Goal: Task Accomplishment & Management: Complete application form

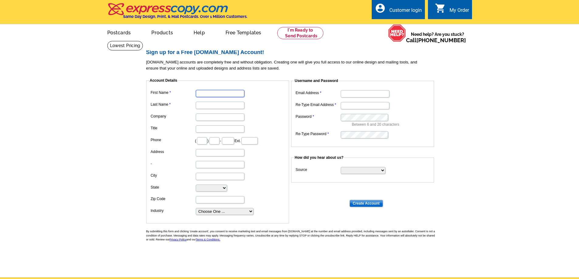
click at [212, 91] on input "First Name" at bounding box center [220, 93] width 49 height 7
type input "[PERSON_NAME]"
type input "Encheva"
type input "[PERSON_NAME] LLC"
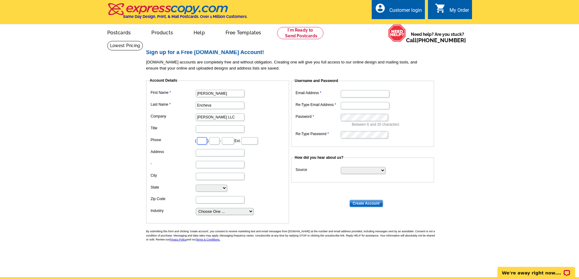
type input "702"
type input "292"
type input "1156"
type input "[STREET_ADDRESS][PERSON_NAME]"
type input "[GEOGRAPHIC_DATA]"
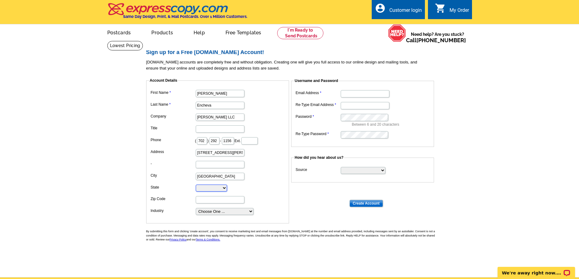
select select "NV"
type input "89135"
type input "[EMAIL_ADDRESS][DOMAIN_NAME]"
drag, startPoint x: 230, startPoint y: 117, endPoint x: 195, endPoint y: 117, distance: 34.6
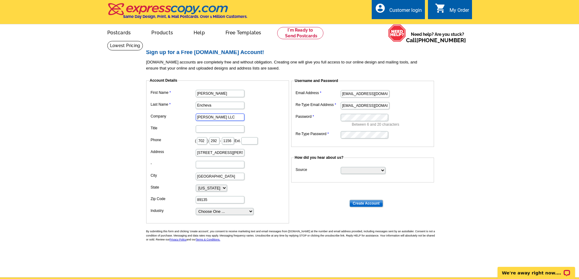
click at [195, 117] on dd "[PERSON_NAME] LLC" at bounding box center [217, 116] width 137 height 9
type input "eXp Realty"
click at [266, 119] on dd "eXp Realty" at bounding box center [217, 116] width 137 height 9
click at [198, 131] on input "Title" at bounding box center [220, 128] width 49 height 7
type input "Real Estate Advisor"
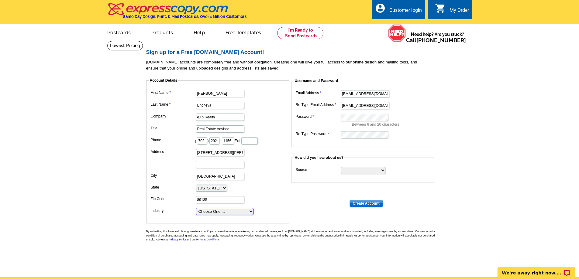
click at [212, 214] on select "Choose One ... Residential Real Estate Accounting Agriculture Architecture Arts…" at bounding box center [225, 211] width 58 height 7
select select "2"
click at [196, 208] on select "Choose One ... Residential Real Estate Accounting Agriculture Architecture Arts…" at bounding box center [225, 211] width 58 height 7
click at [346, 95] on input "[EMAIL_ADDRESS][DOMAIN_NAME]" at bounding box center [364, 93] width 49 height 7
click at [347, 95] on input "[EMAIL_ADDRESS][DOMAIN_NAME]" at bounding box center [364, 93] width 49 height 7
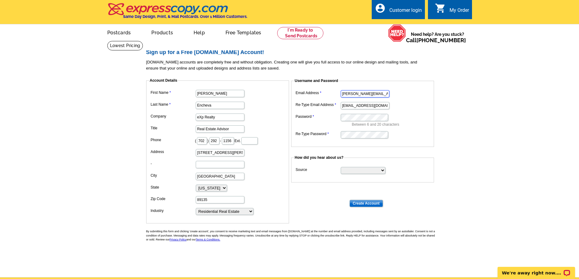
type input "[PERSON_NAME][EMAIL_ADDRESS][PERSON_NAME][DOMAIN_NAME]"
click at [347, 105] on input "[EMAIL_ADDRESS][DOMAIN_NAME]" at bounding box center [364, 105] width 49 height 7
type input "[PERSON_NAME][EMAIL_ADDRESS][PERSON_NAME][DOMAIN_NAME]"
click at [358, 169] on select "Search Engine Television Ad Direct Mail Postcard Email Referred by a friend Oth…" at bounding box center [362, 170] width 45 height 7
click at [340, 167] on select "Search Engine Television Ad Direct Mail Postcard Email Referred by a friend Oth…" at bounding box center [362, 170] width 45 height 7
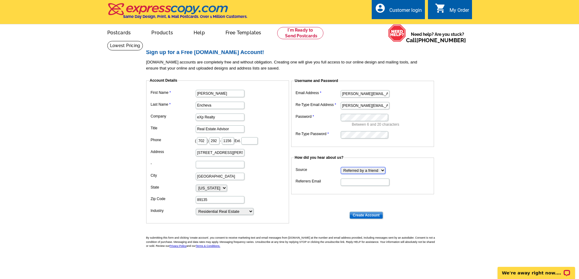
click at [372, 171] on select "Search Engine Television Ad Direct Mail Postcard Email Referred by a friend Oth…" at bounding box center [362, 170] width 45 height 7
select select "other"
click at [340, 167] on select "Search Engine Television Ad Direct Mail Postcard Email Referred by a friend Oth…" at bounding box center [362, 170] width 45 height 7
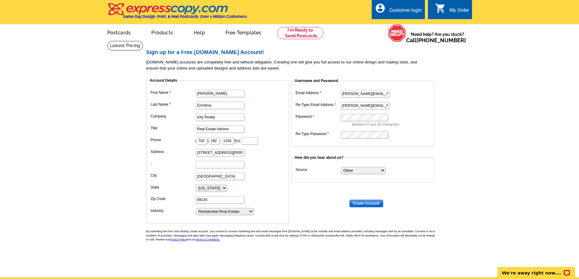
click at [367, 205] on input "Create Account" at bounding box center [365, 203] width 33 height 7
